Goal: Task Accomplishment & Management: Complete application form

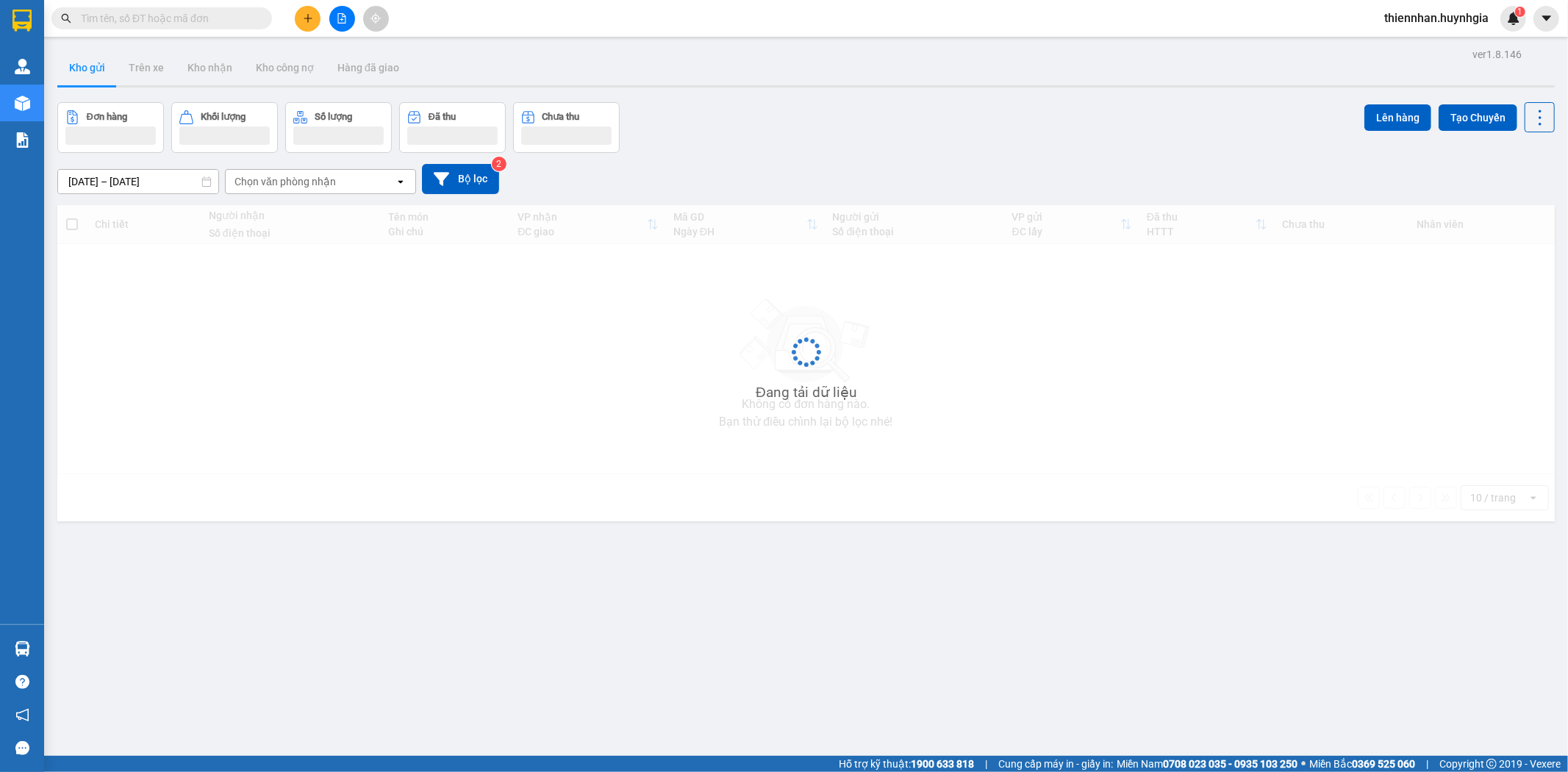
click at [171, 20] on input "text" at bounding box center [167, 18] width 173 height 16
paste input "0938930123"
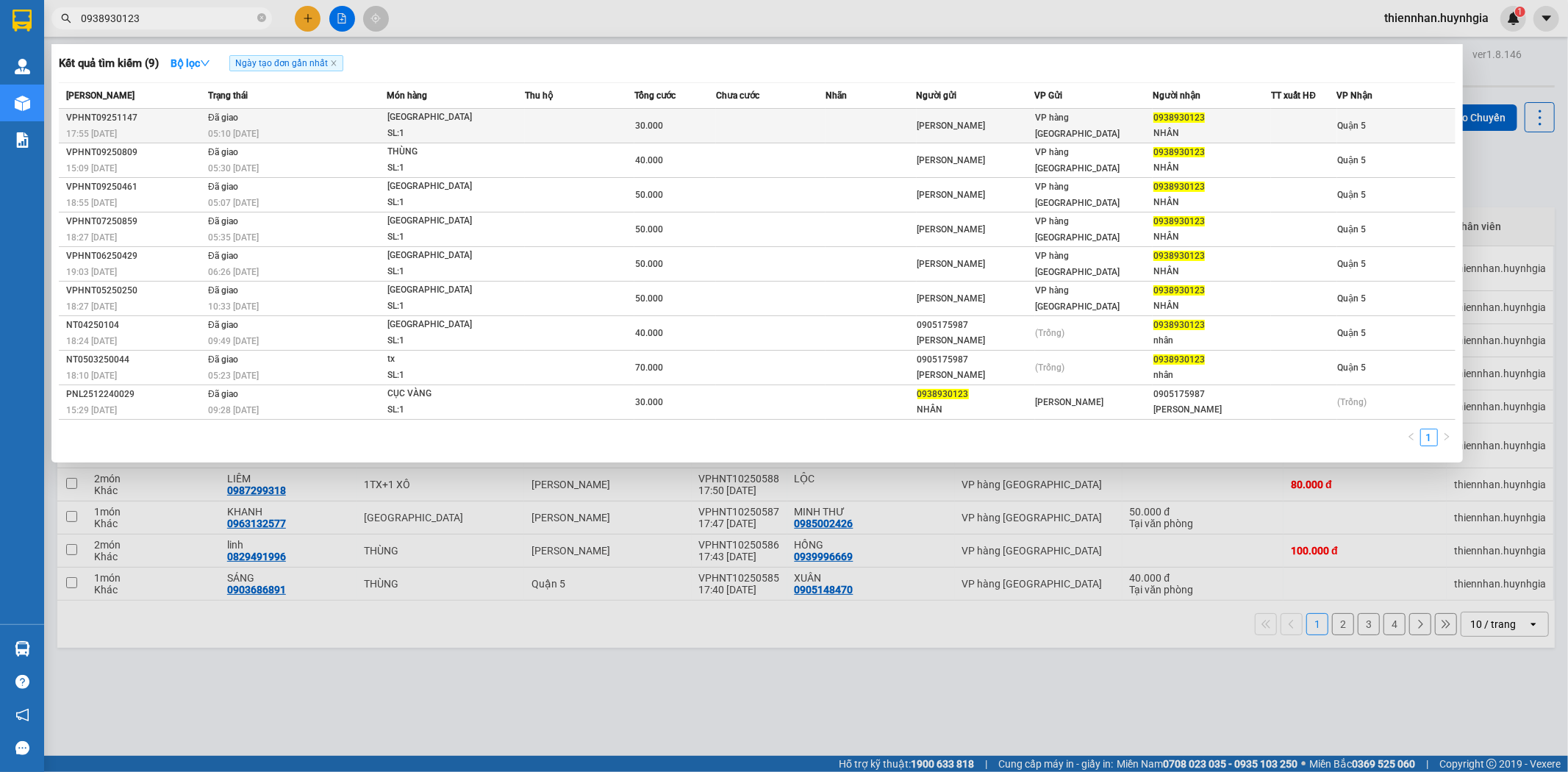
type input "0938930123"
click at [1207, 129] on div "NHÂN" at bounding box center [1211, 133] width 117 height 15
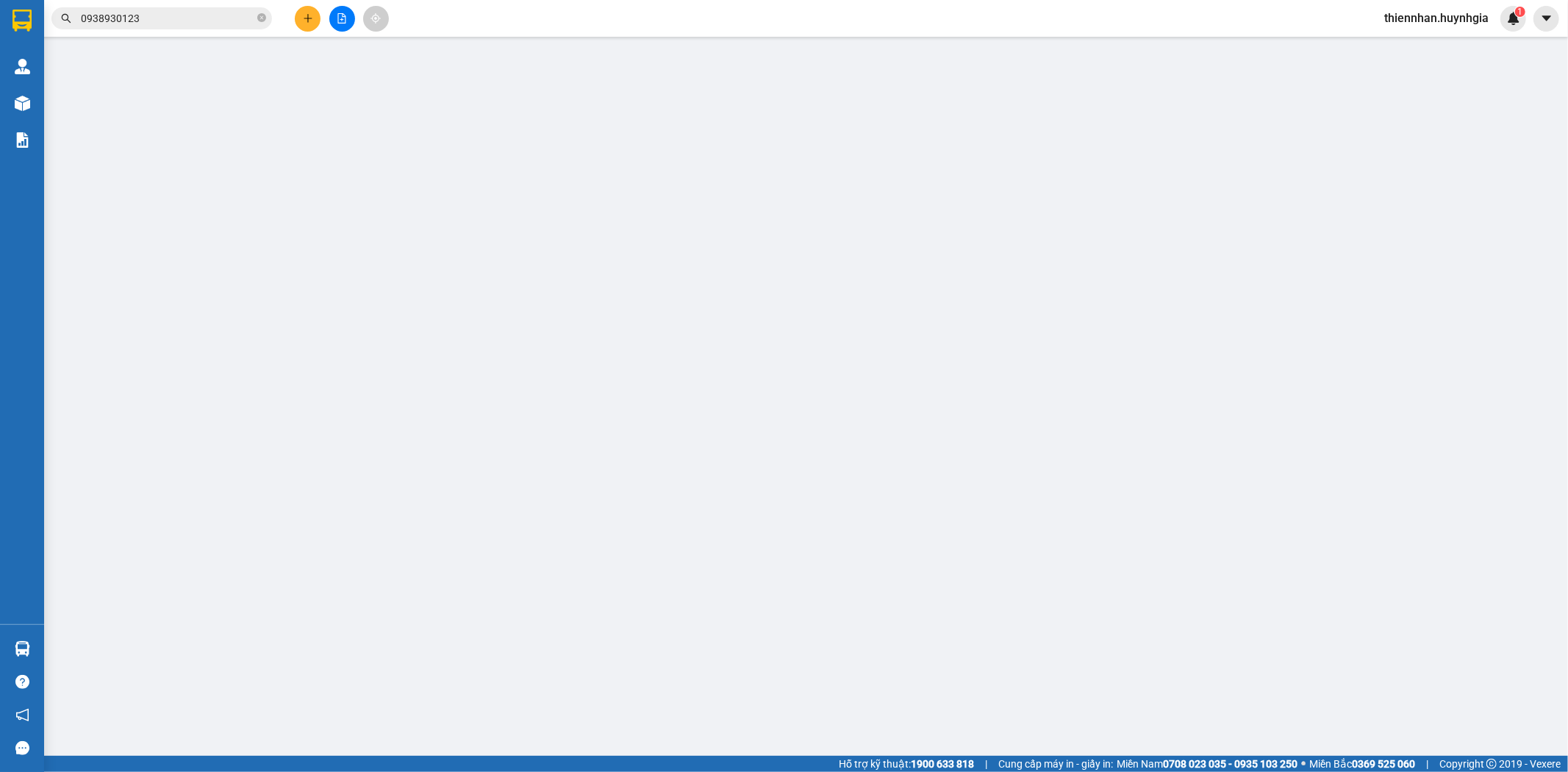
type input "[PERSON_NAME]"
type input "0938930123"
type input "NHÂN"
type input "30.000"
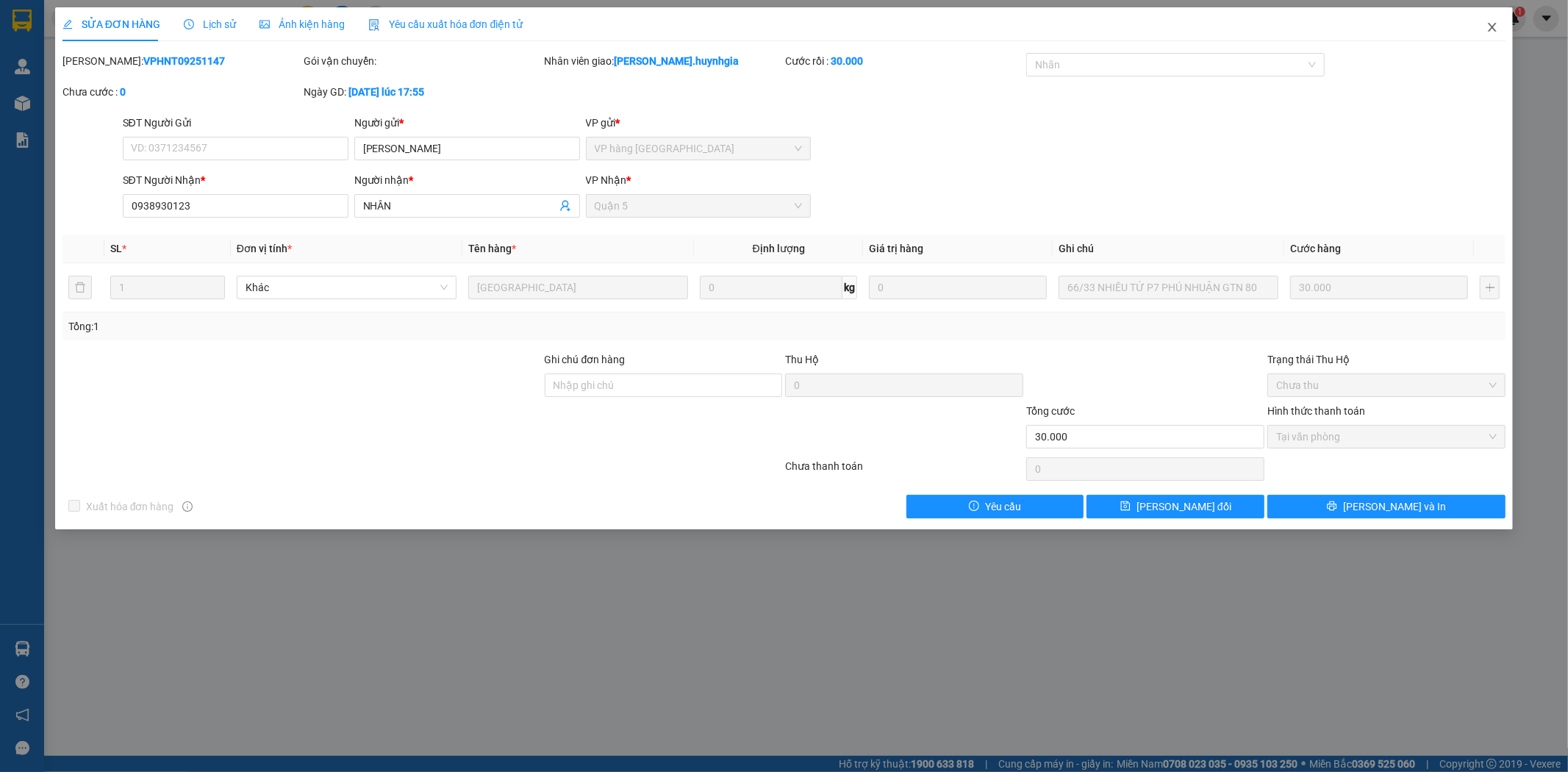
click at [1488, 32] on icon "close" at bounding box center [1492, 27] width 12 height 12
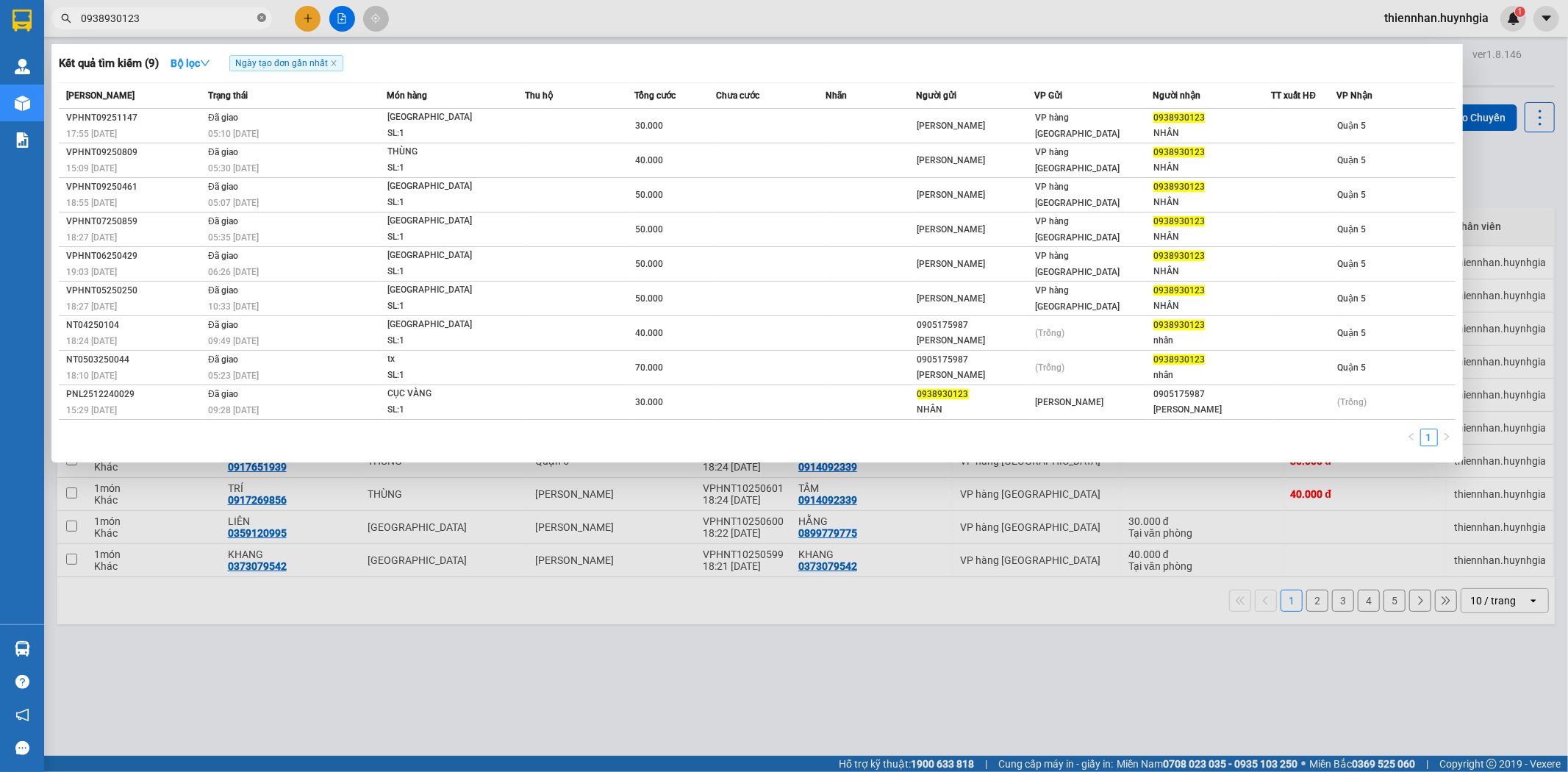
click at [258, 19] on icon "close-circle" at bounding box center [262, 18] width 9 height 9
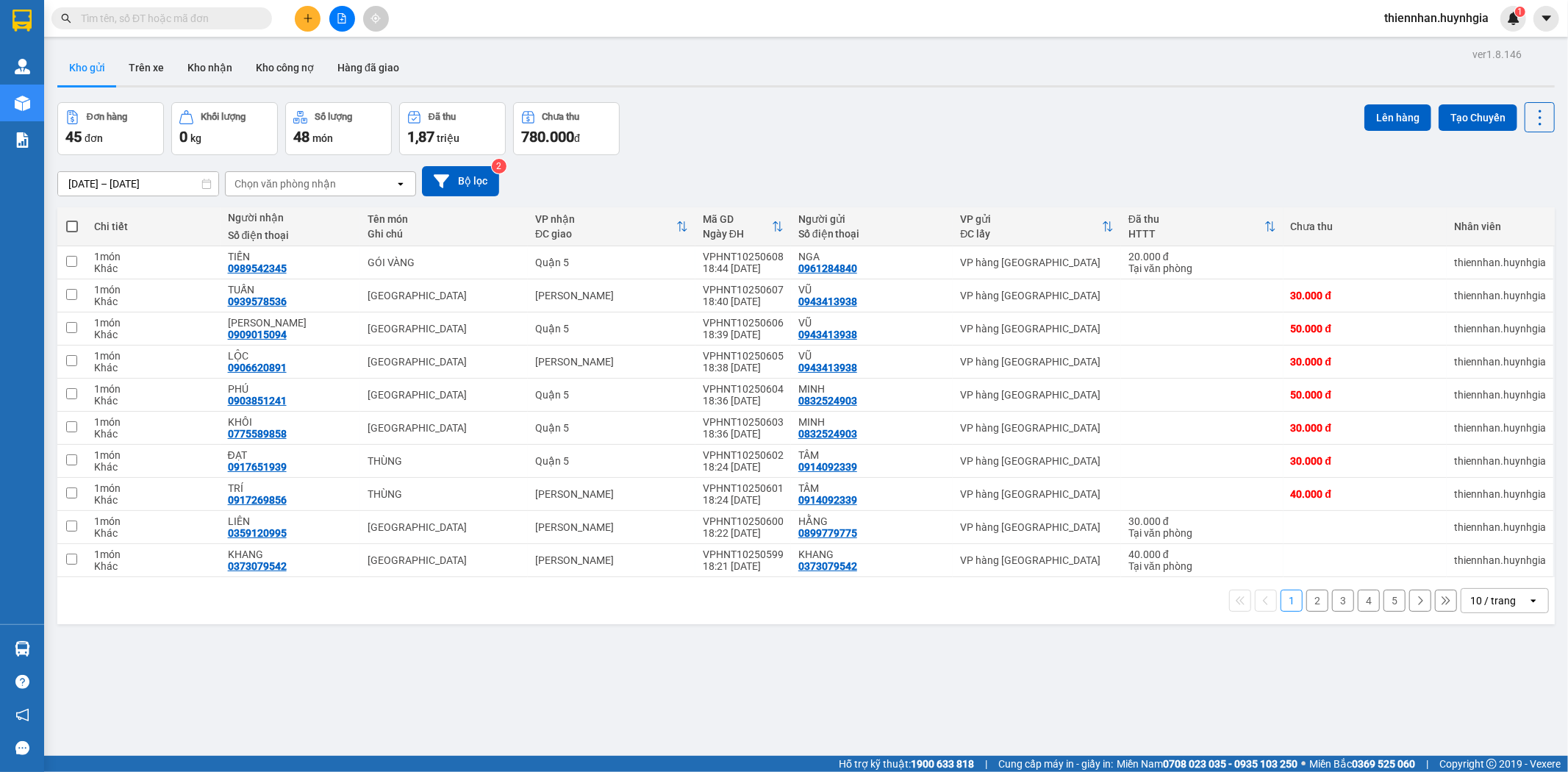
click at [218, 22] on input "text" at bounding box center [167, 18] width 173 height 16
paste input "0986837964"
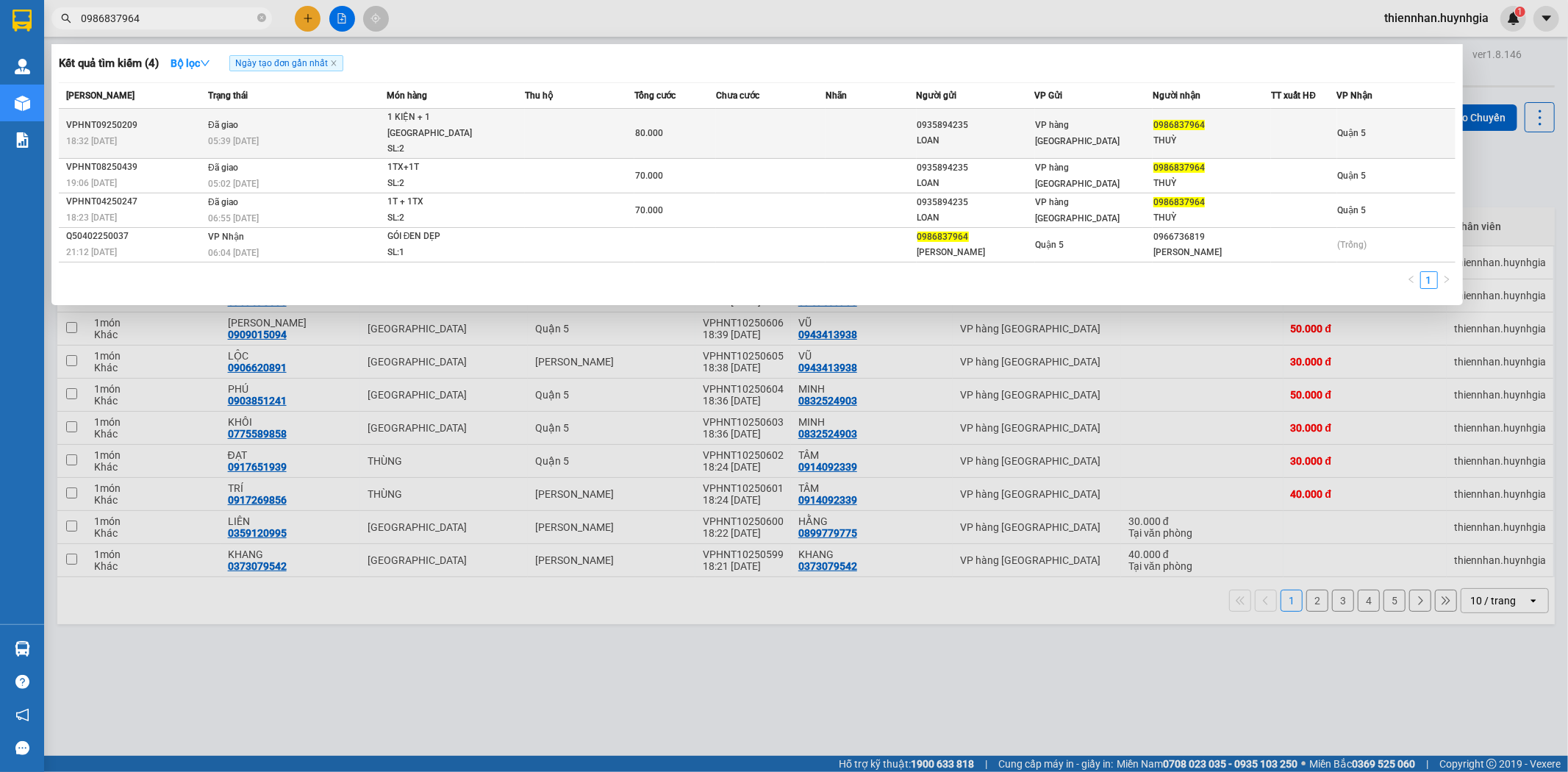
type input "0986837964"
click at [1051, 136] on td "VP hàng [GEOGRAPHIC_DATA]" at bounding box center [1094, 134] width 119 height 50
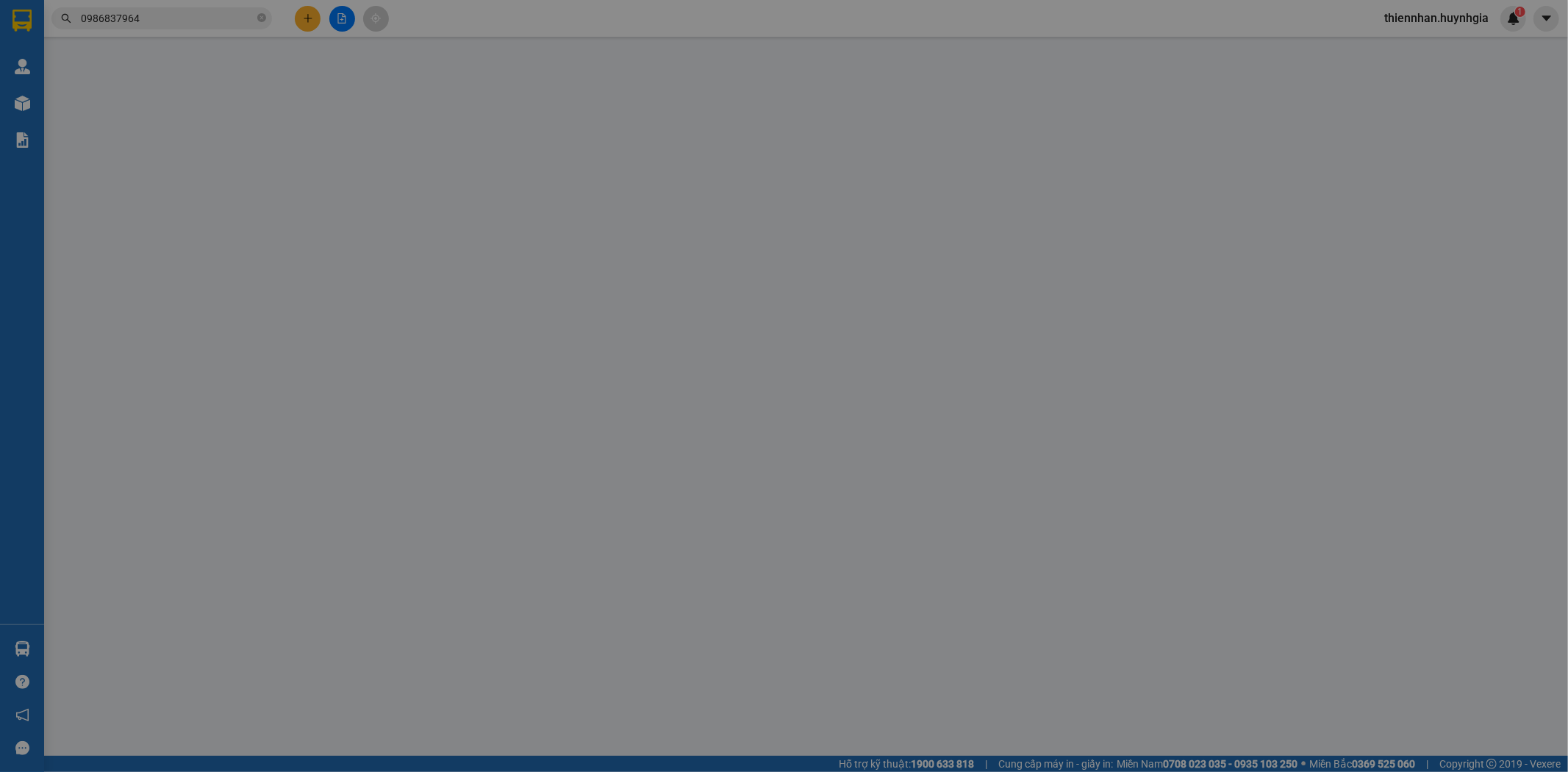
type input "0935894235"
type input "LOAN"
type input "0986837964"
type input "THUỲ"
type input "80.000"
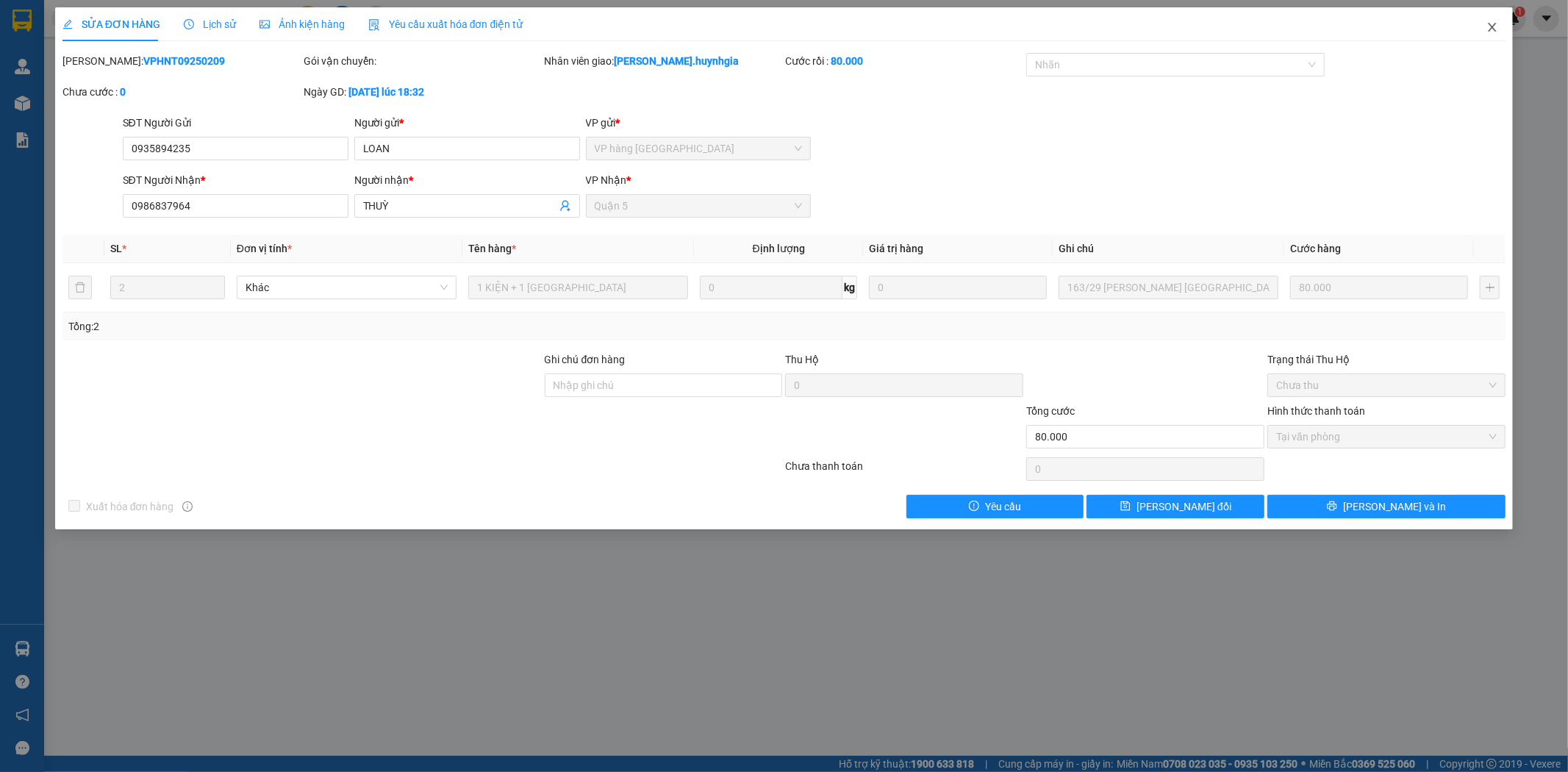
click at [1495, 25] on icon "close" at bounding box center [1492, 27] width 12 height 12
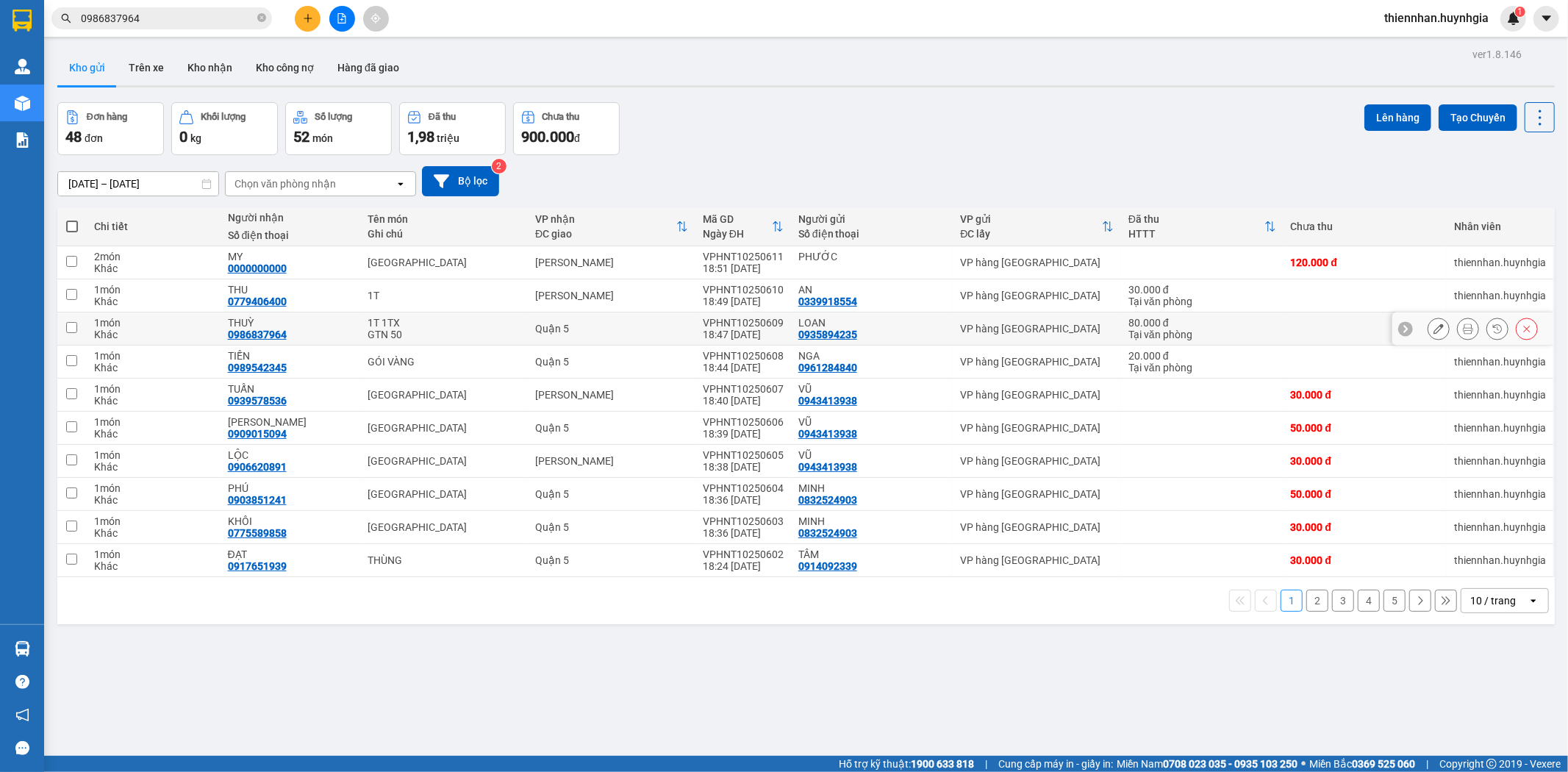
click at [1433, 332] on icon at bounding box center [1438, 328] width 10 height 10
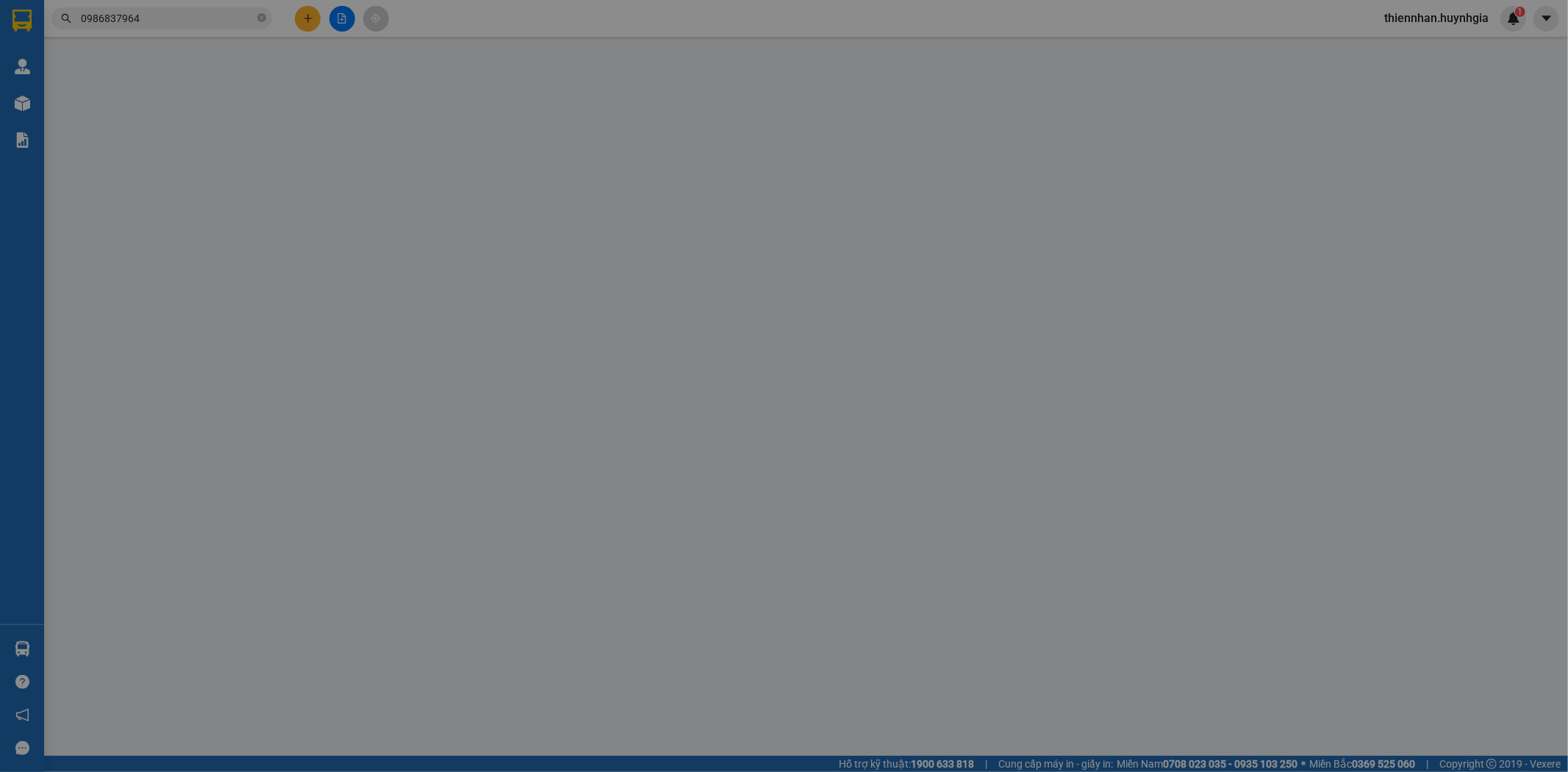
type input "0935894235"
type input "LOAN"
type input "0986837964"
type input "THUỲ"
type input "80.000"
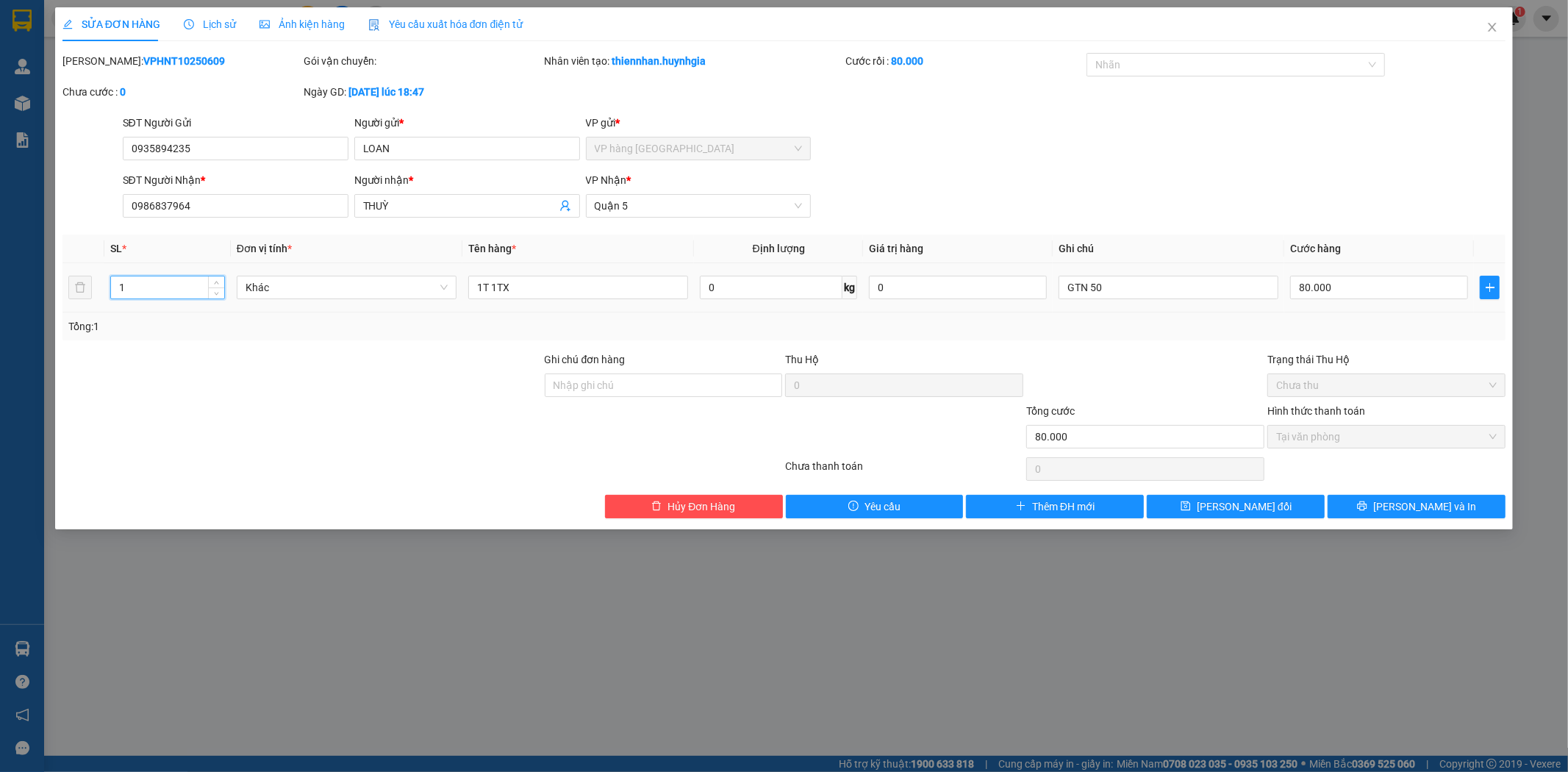
click at [199, 293] on input "1" at bounding box center [167, 287] width 113 height 22
click at [214, 285] on span "Decrease Value" at bounding box center [216, 292] width 16 height 14
type input "2"
click at [217, 283] on icon "up" at bounding box center [217, 283] width 4 height 3
click at [1399, 517] on button "[PERSON_NAME] và In" at bounding box center [1416, 507] width 177 height 24
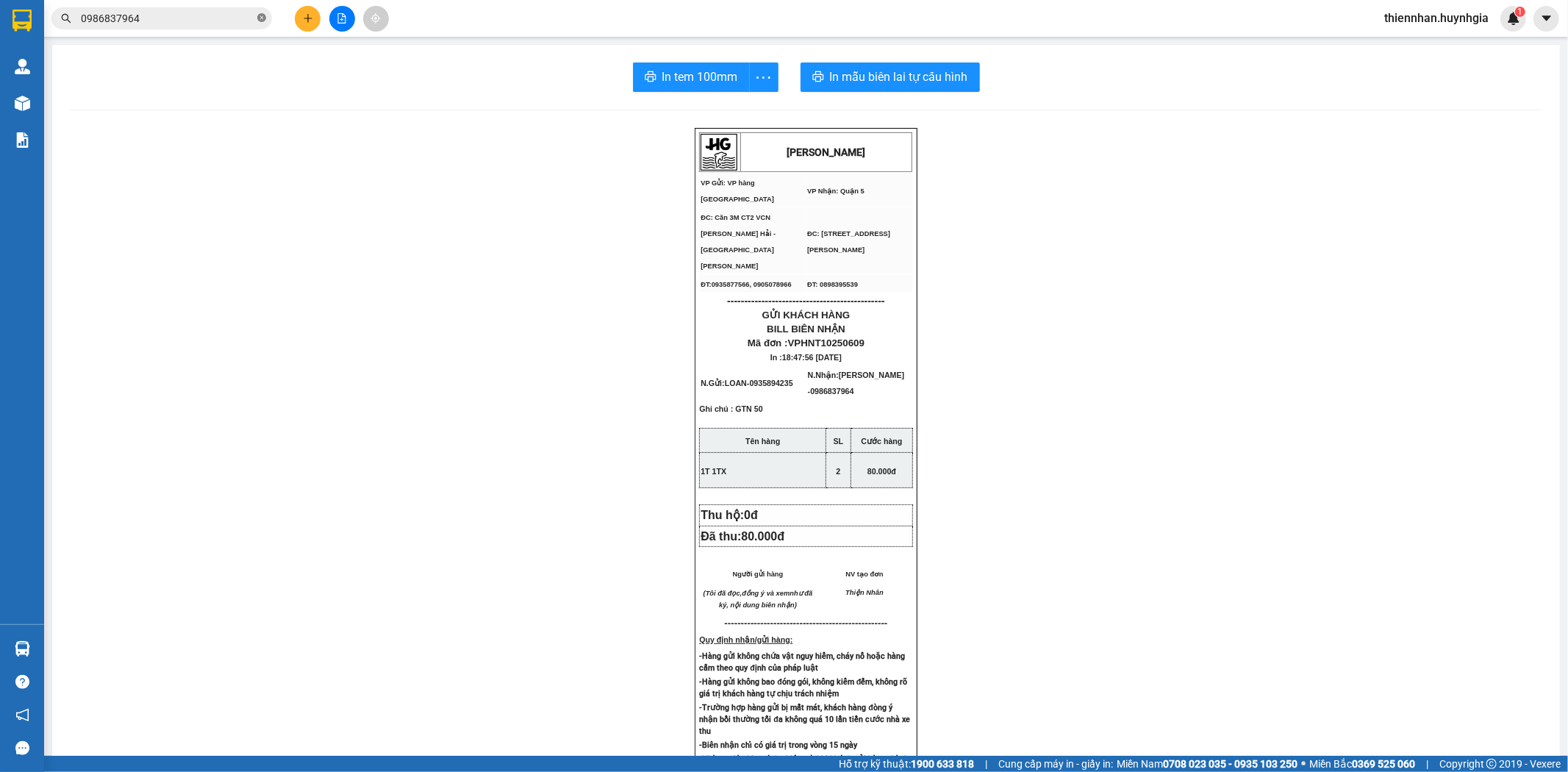
click at [261, 18] on icon "close-circle" at bounding box center [262, 18] width 9 height 9
click at [214, 17] on input "text" at bounding box center [167, 18] width 173 height 16
paste input "0776608317"
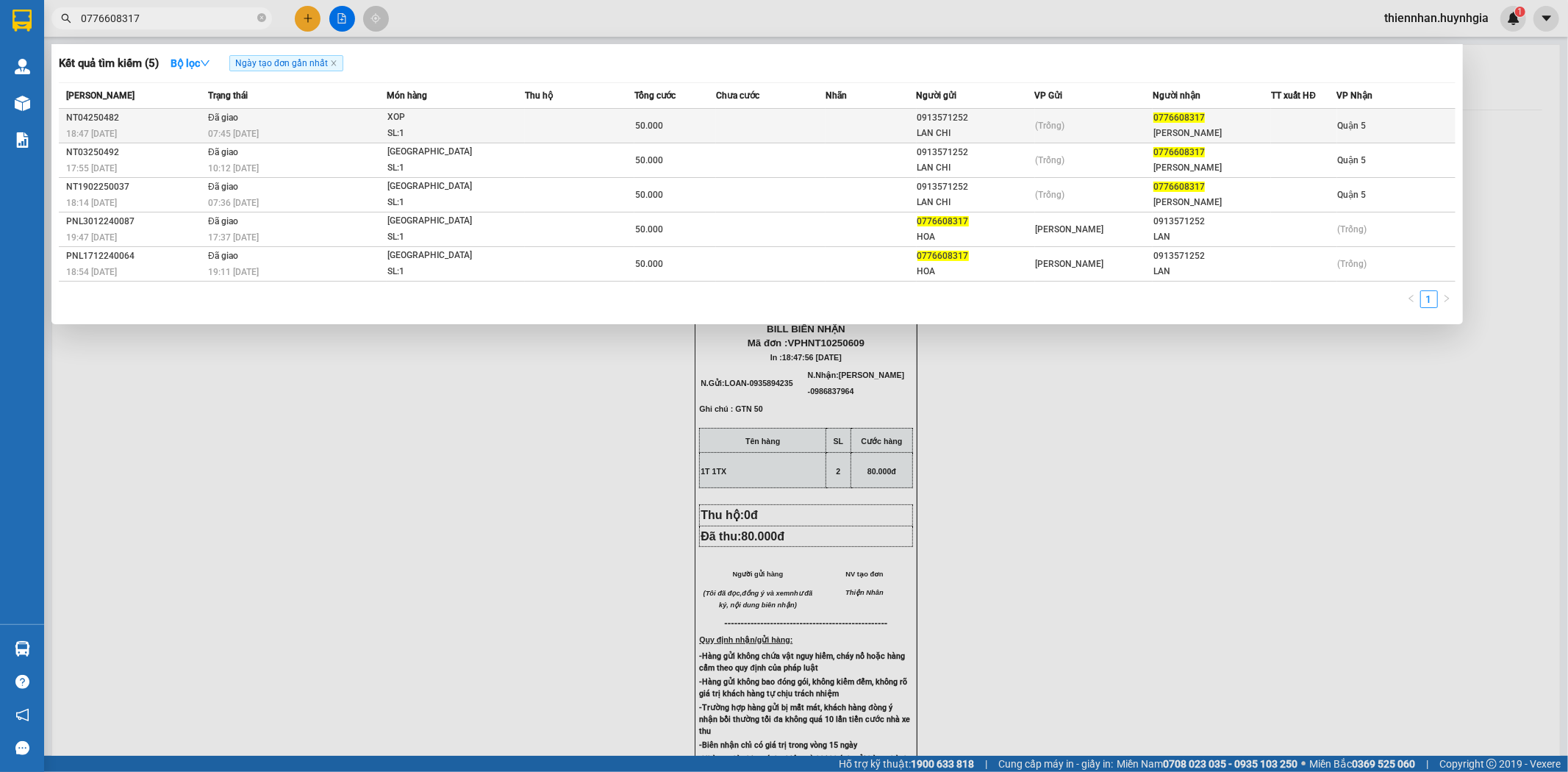
type input "0776608317"
click at [706, 127] on div "50.000" at bounding box center [675, 125] width 80 height 16
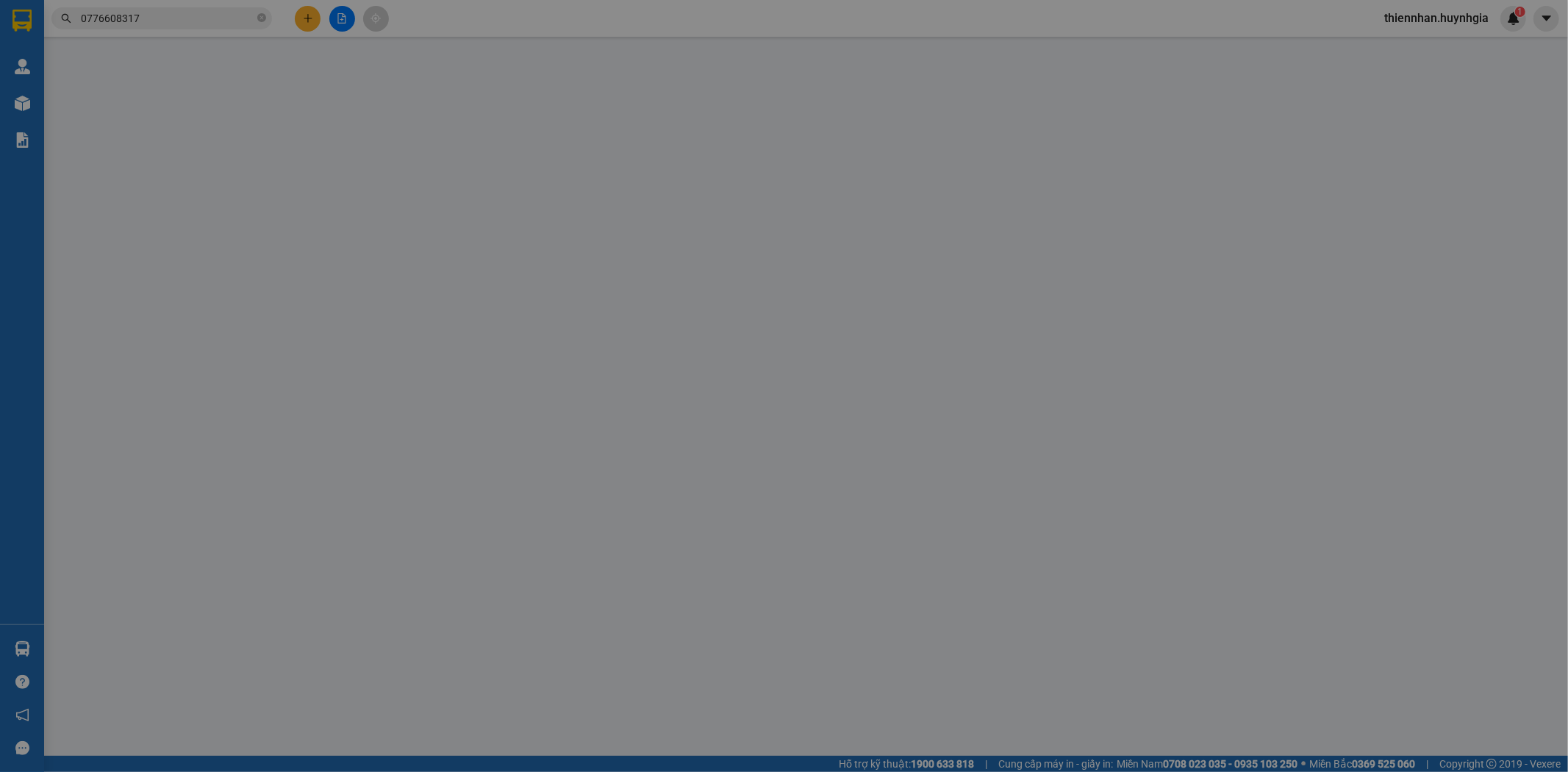
type input "0913571252"
type input "LAN CHI"
type input "0776608317"
type input "[PERSON_NAME]"
type input "50.000"
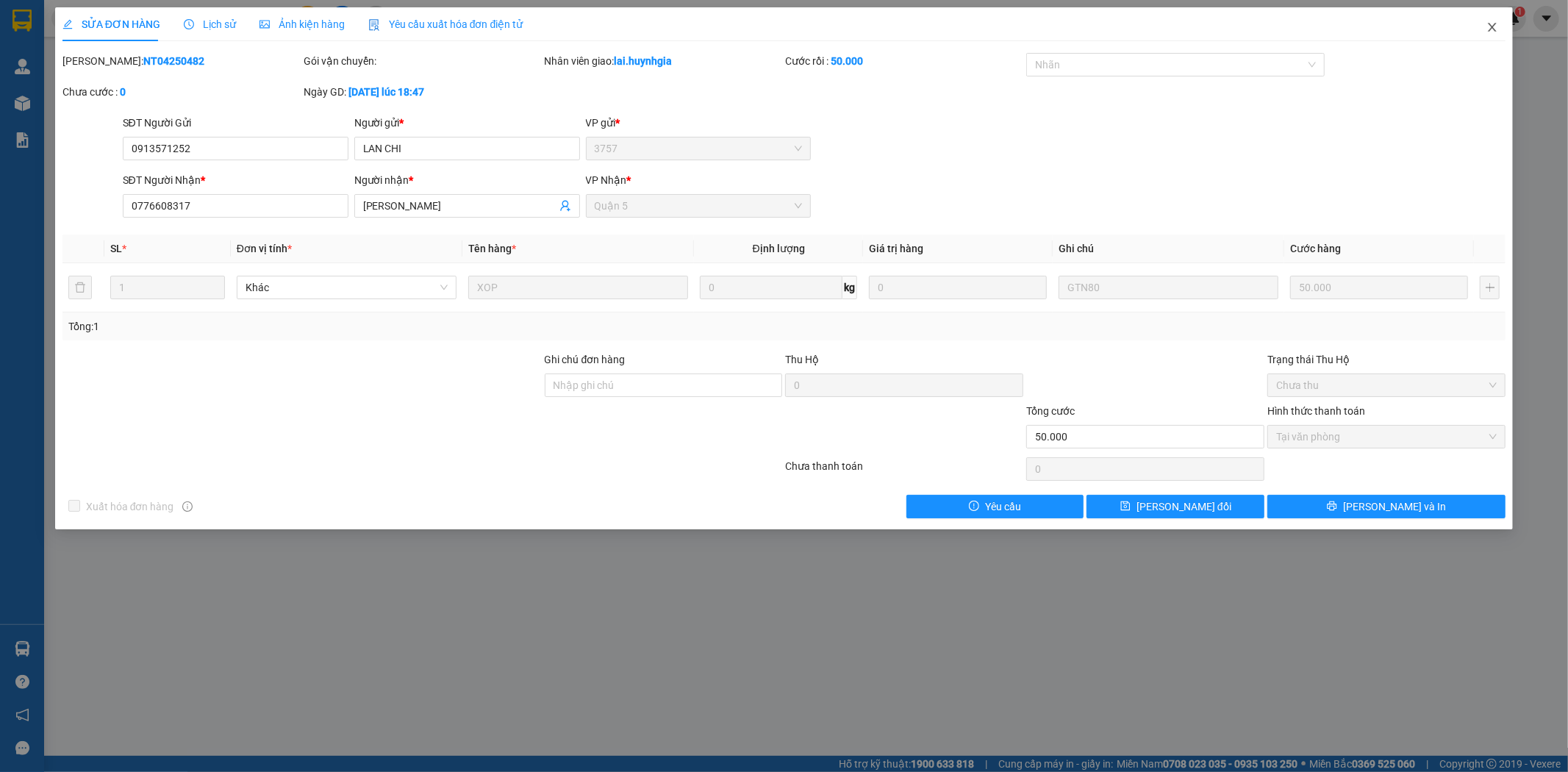
click at [1484, 34] on span "Close" at bounding box center [1492, 28] width 41 height 41
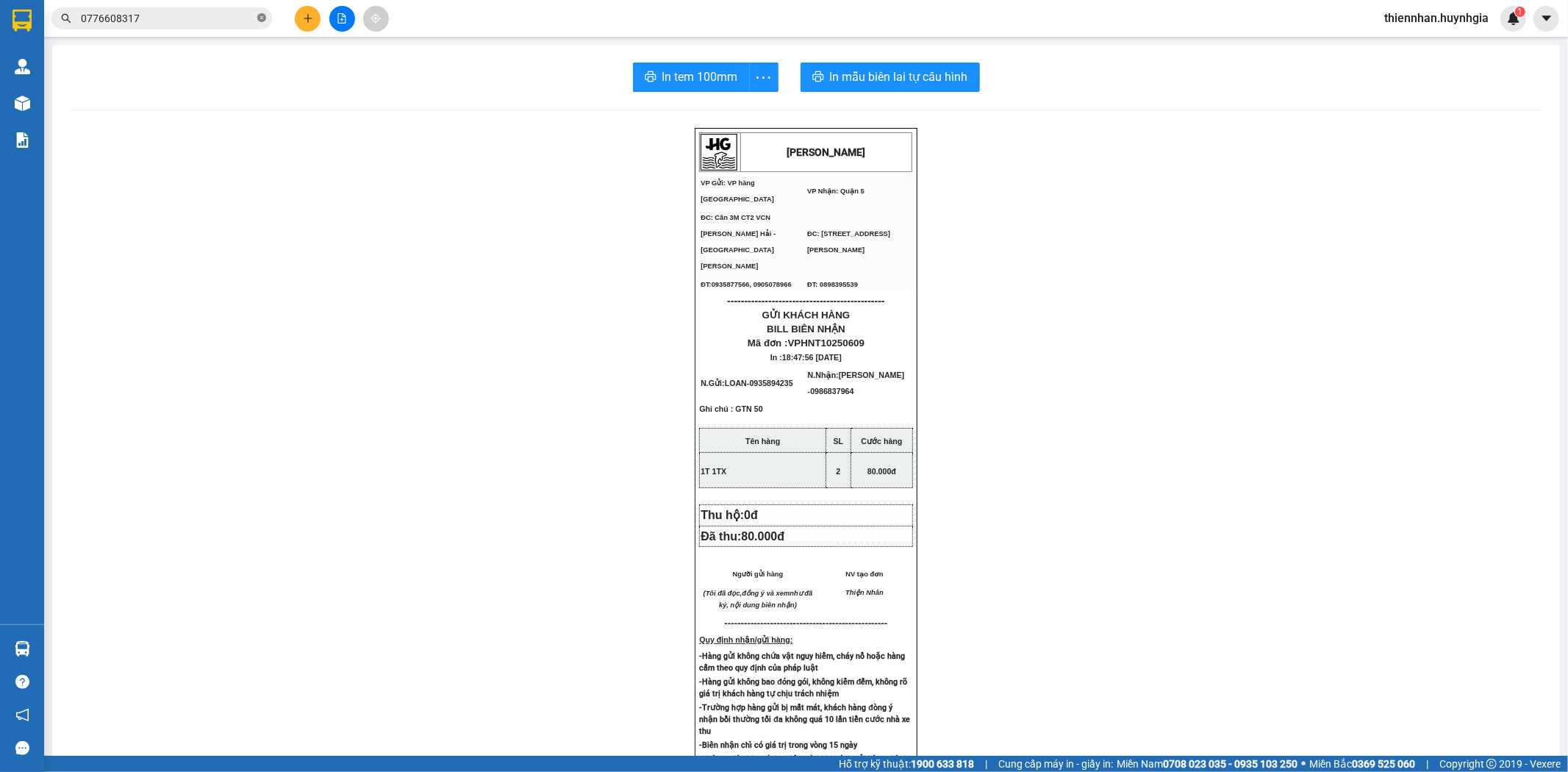
click at [259, 19] on icon "close-circle" at bounding box center [262, 18] width 9 height 9
click at [213, 19] on input "text" at bounding box center [167, 18] width 173 height 16
paste input "0339919153"
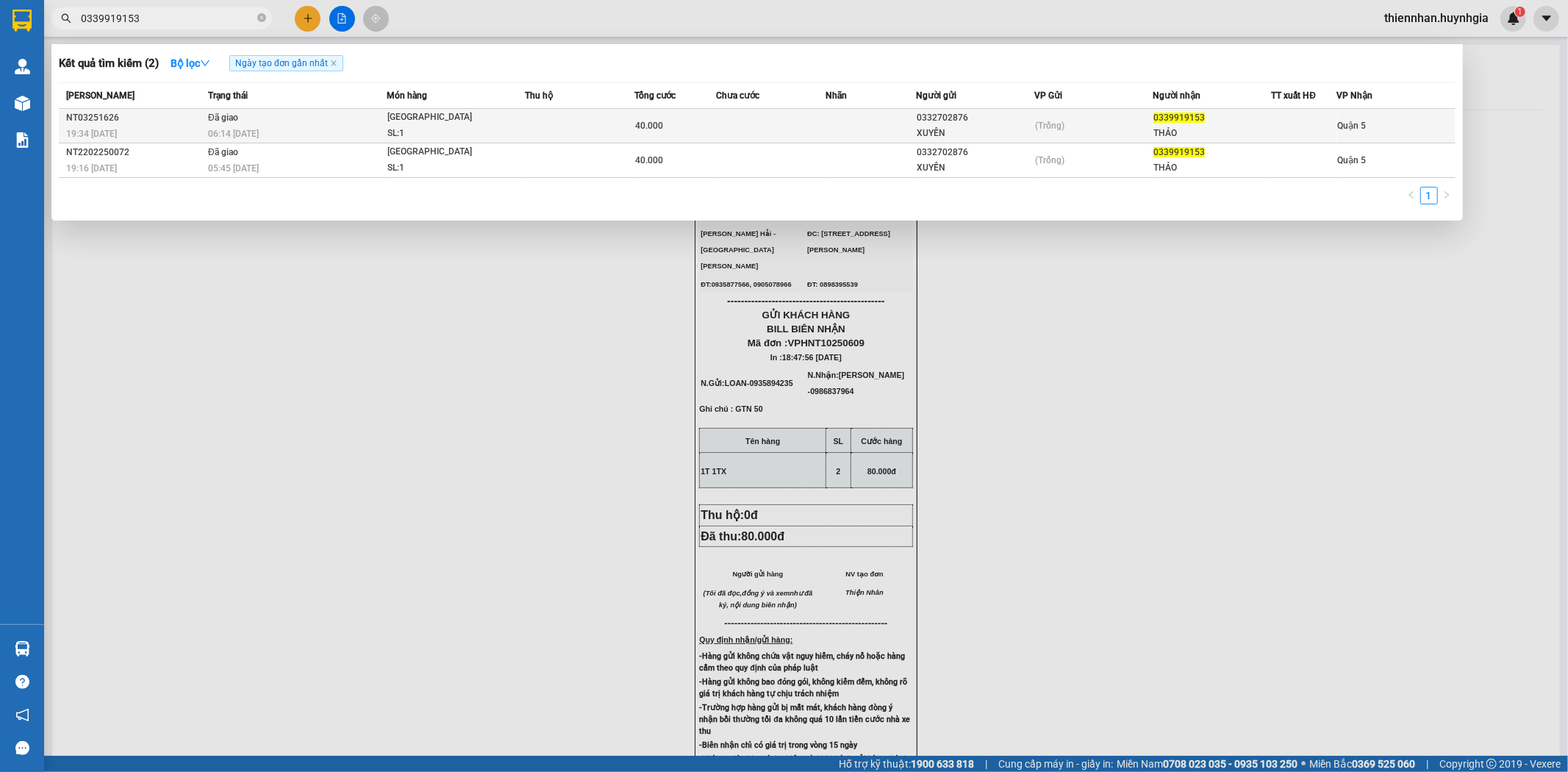
type input "0339919153"
click at [908, 123] on td at bounding box center [870, 126] width 91 height 34
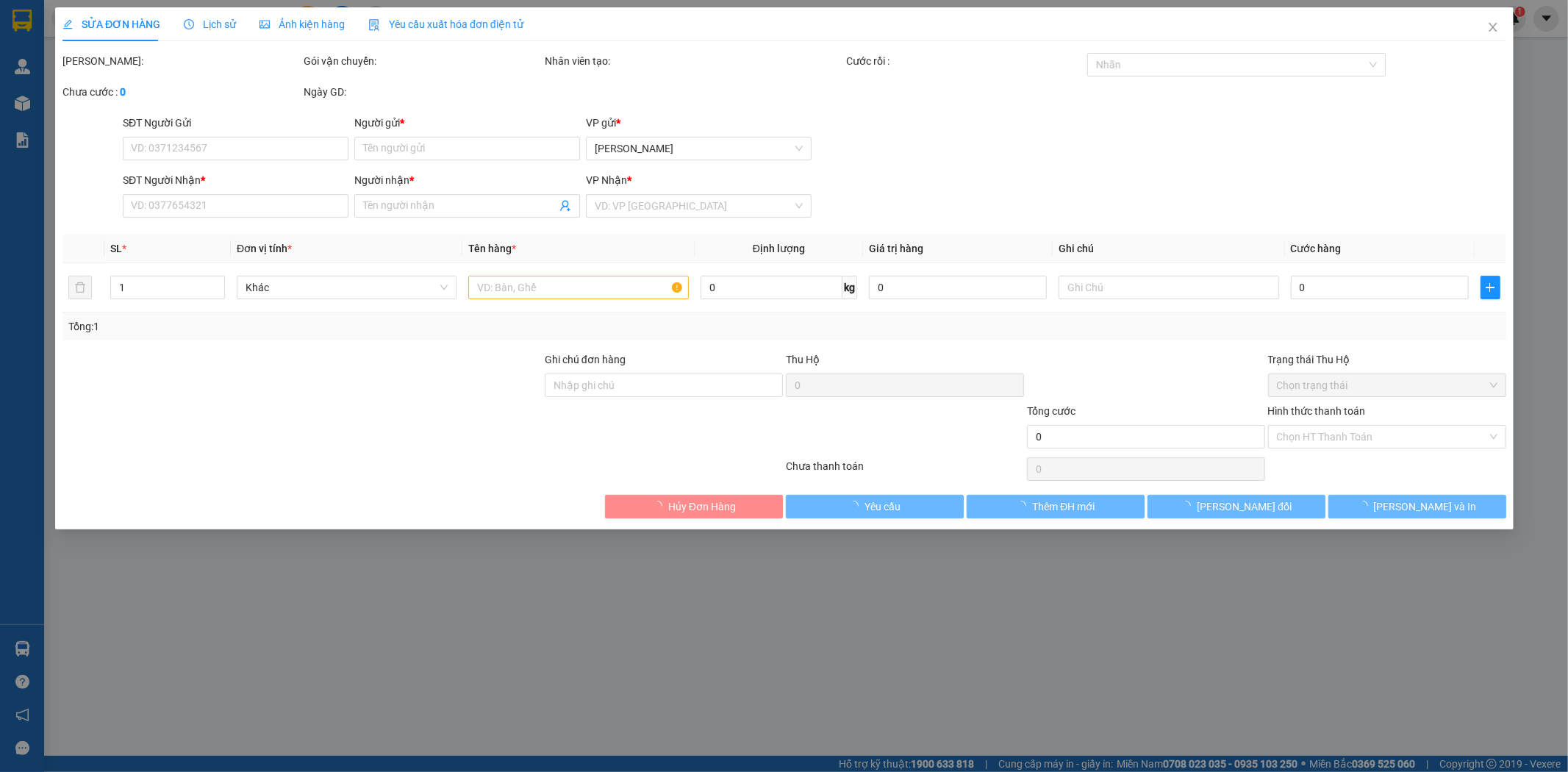
type input "0332702876"
type input "XUYẾN"
type input "0339919153"
type input "THẢO"
type input "40.000"
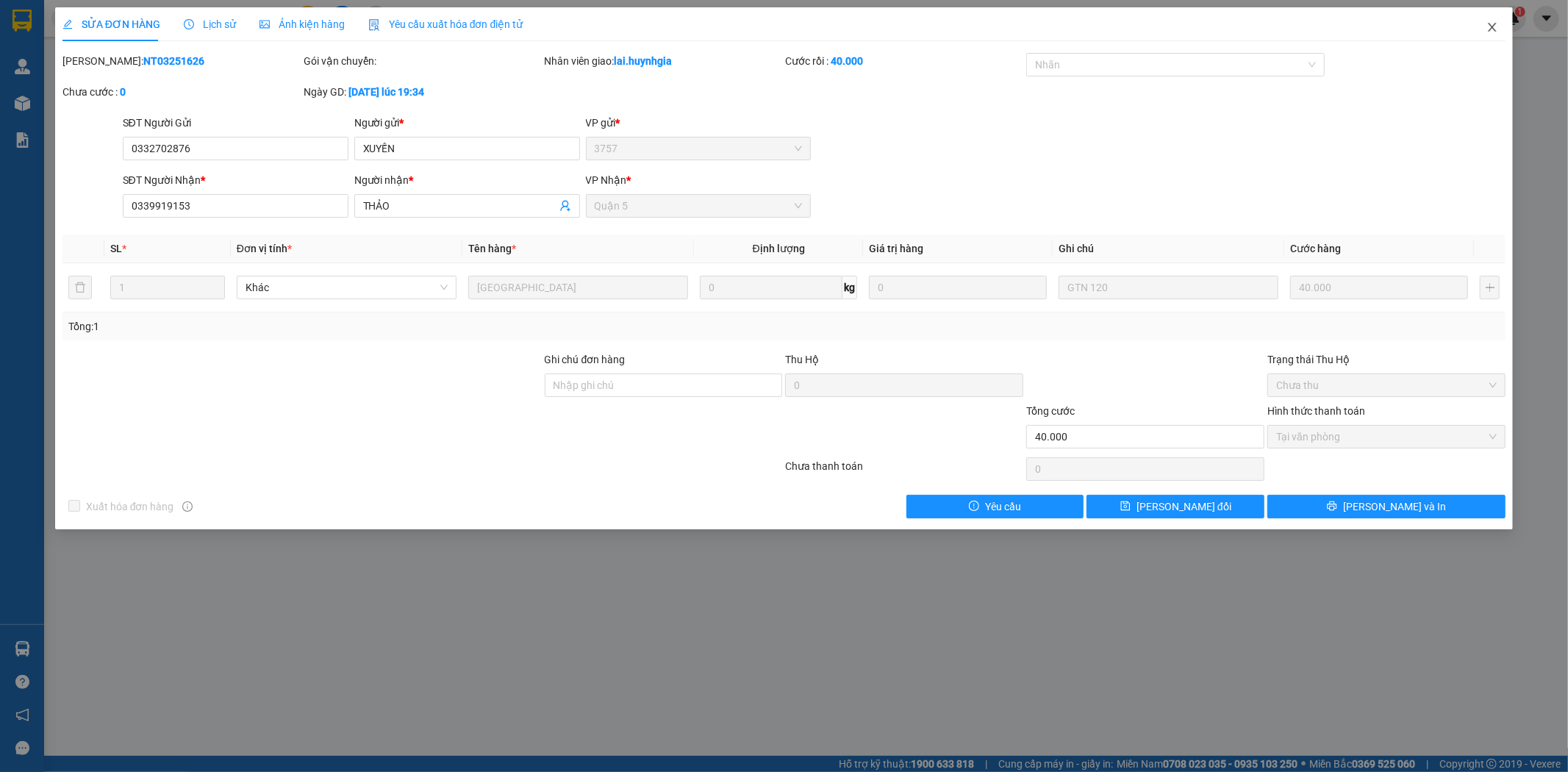
click at [1492, 29] on icon "close" at bounding box center [1492, 27] width 8 height 9
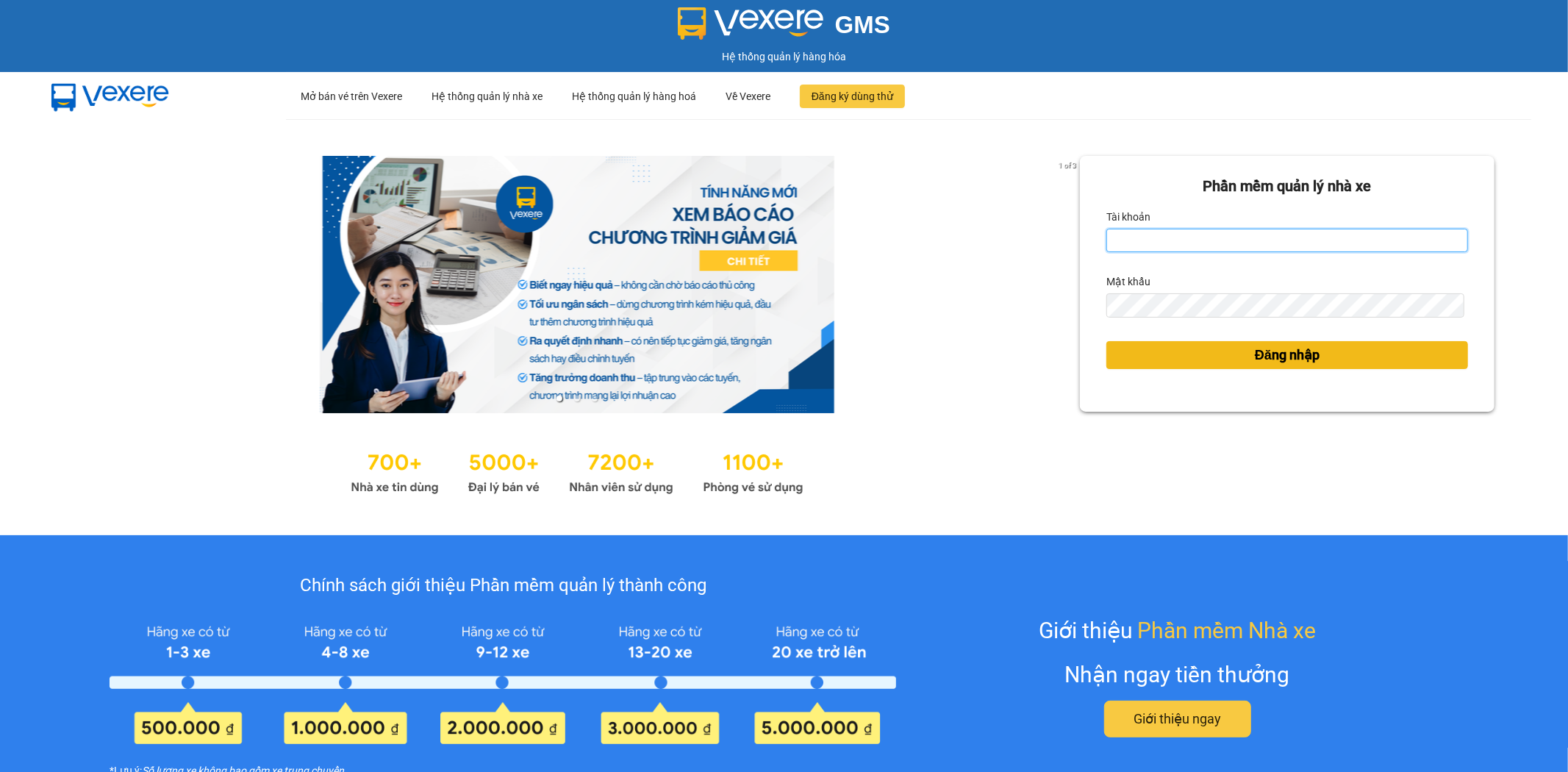
type input "thiennhan.huynhgia"
drag, startPoint x: 1245, startPoint y: 353, endPoint x: 1074, endPoint y: 318, distance: 174.5
click at [1255, 353] on span "Đăng nhập" at bounding box center [1287, 355] width 65 height 20
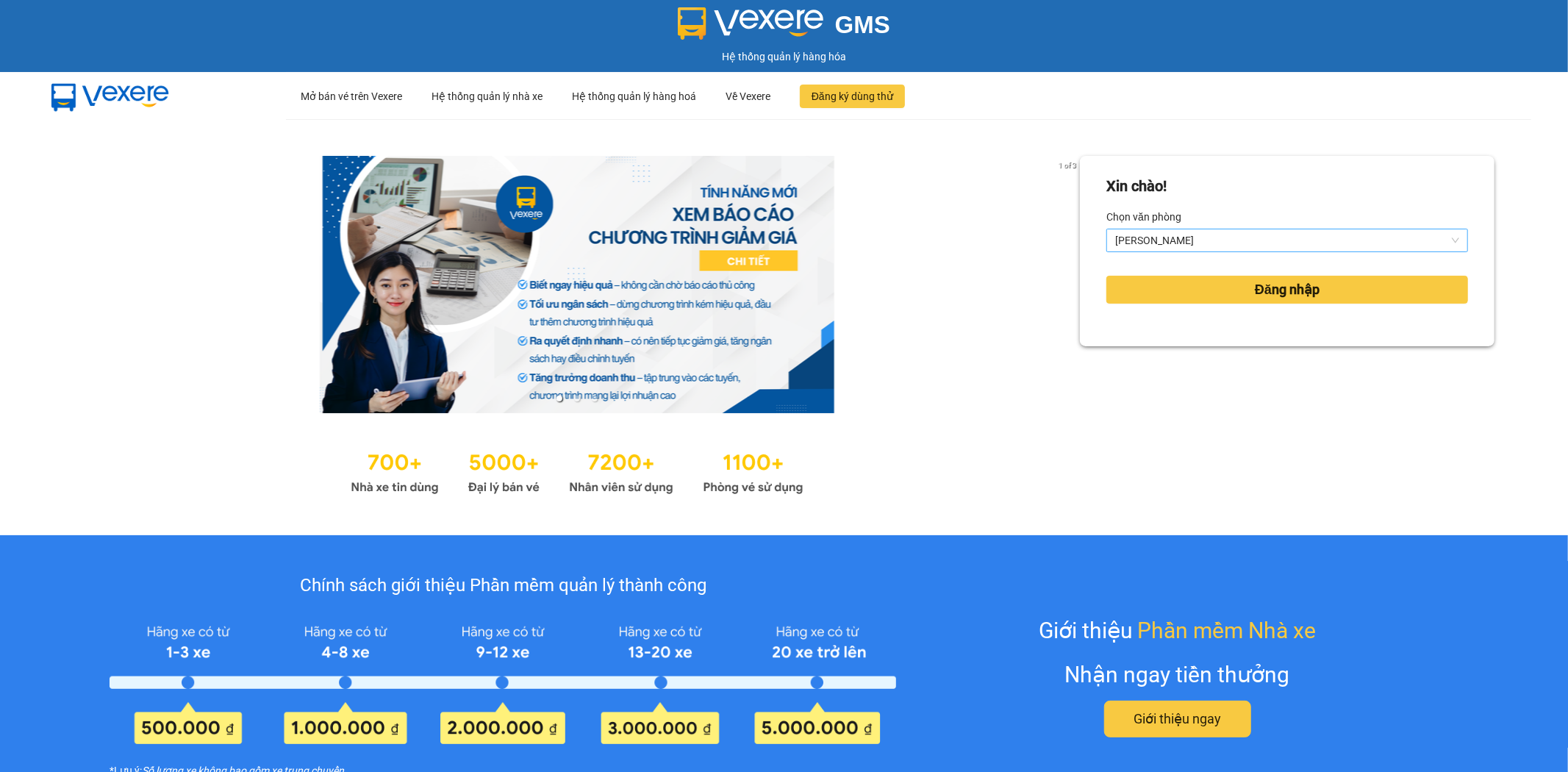
click at [1310, 243] on span "[PERSON_NAME]" at bounding box center [1286, 241] width 344 height 22
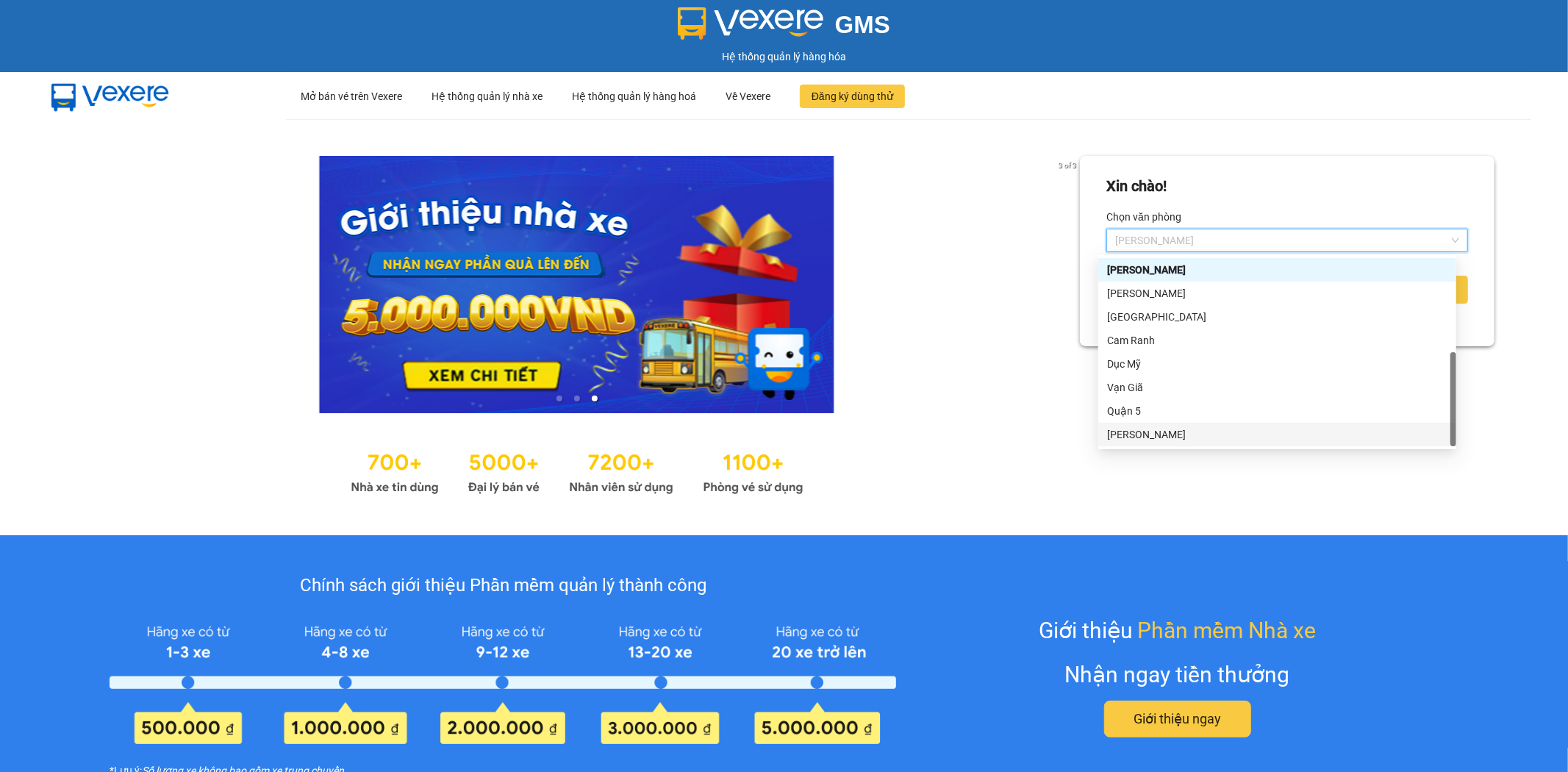
scroll to position [24, 0]
click at [975, 406] on div at bounding box center [576, 285] width 1006 height 258
